Goal: Check status

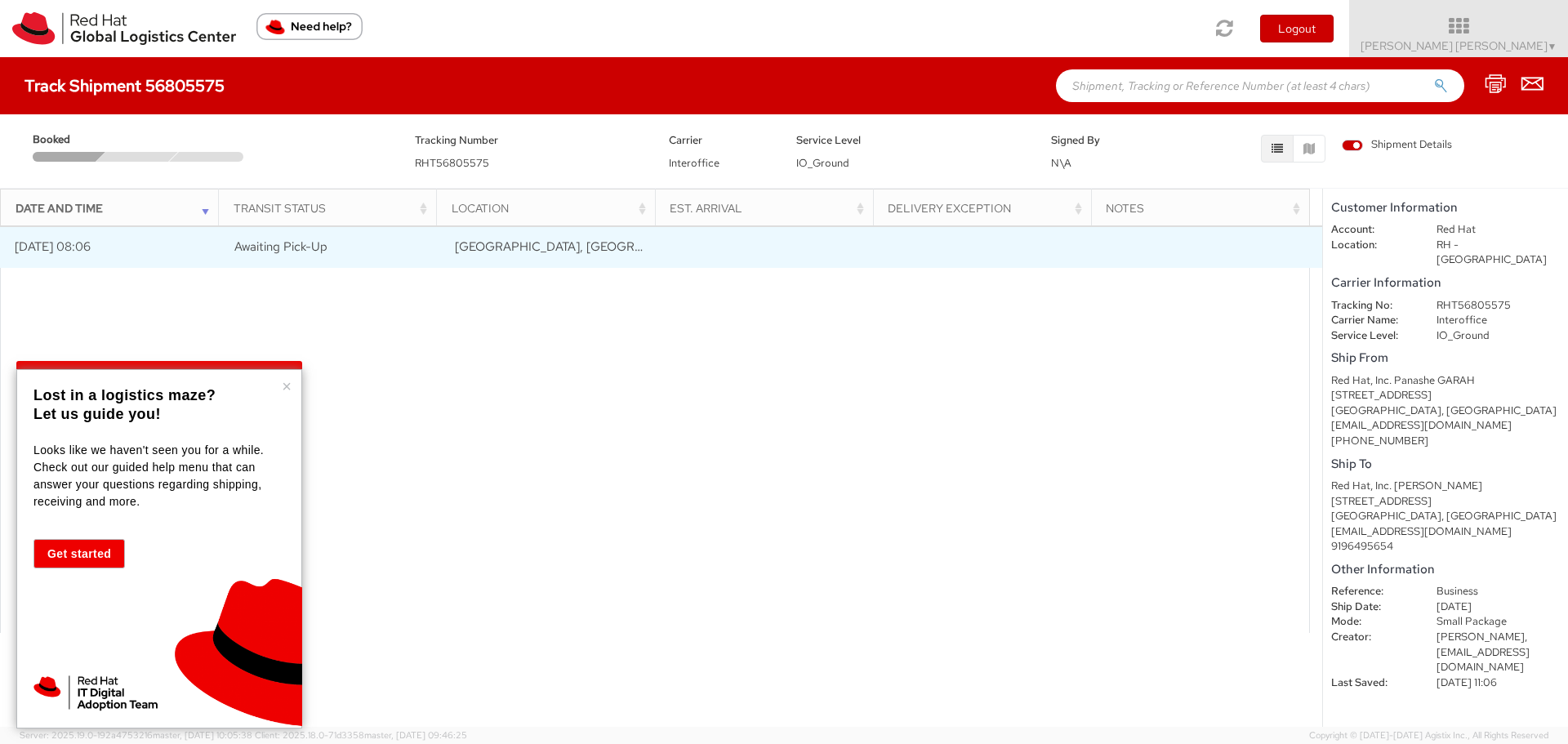
click at [297, 247] on span "Awaiting Pick-Up" at bounding box center [280, 246] width 93 height 17
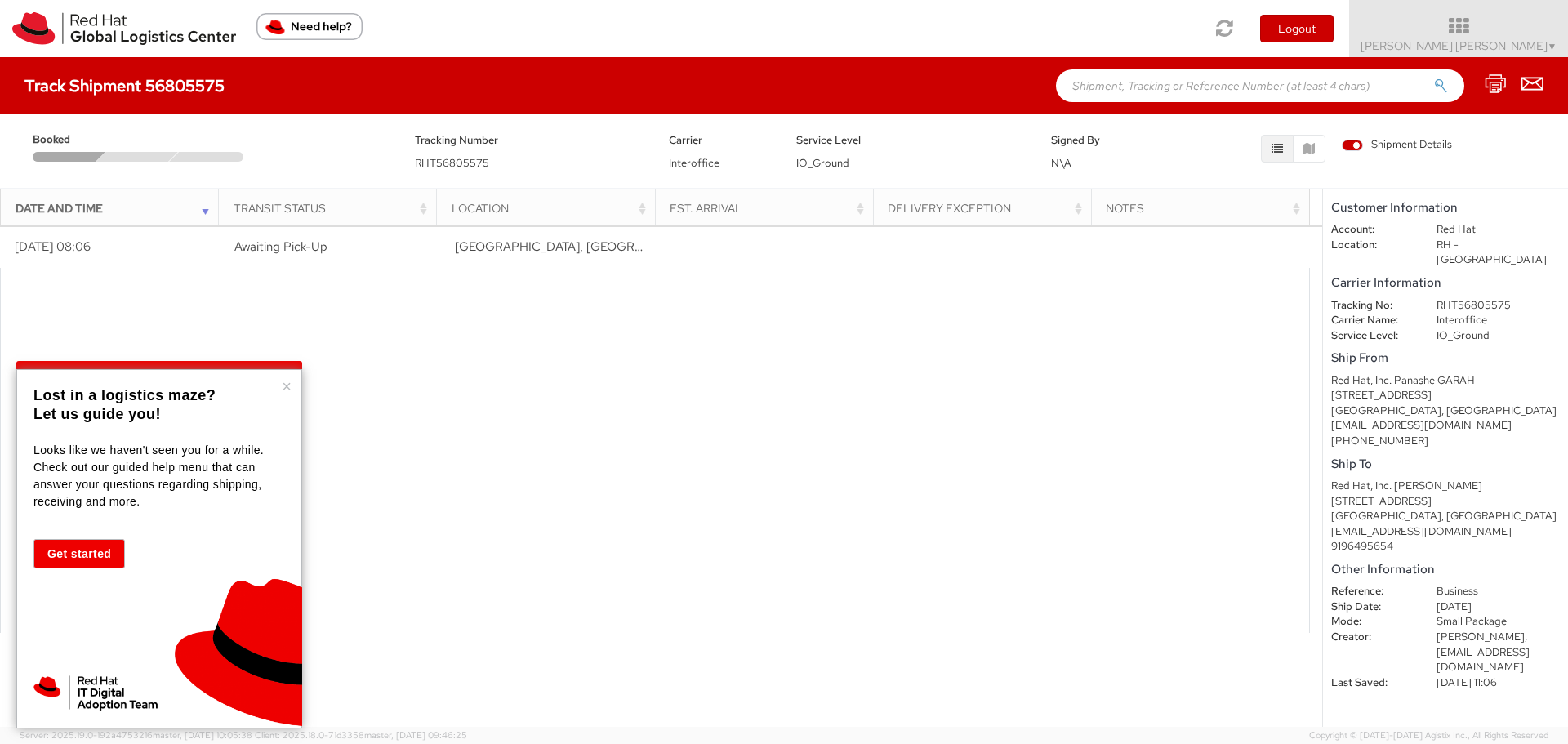
click at [559, 362] on div at bounding box center [655, 450] width 1310 height 366
click at [284, 384] on button "×" at bounding box center [287, 386] width 10 height 17
